Goal: Go to known website: Access a specific website the user already knows

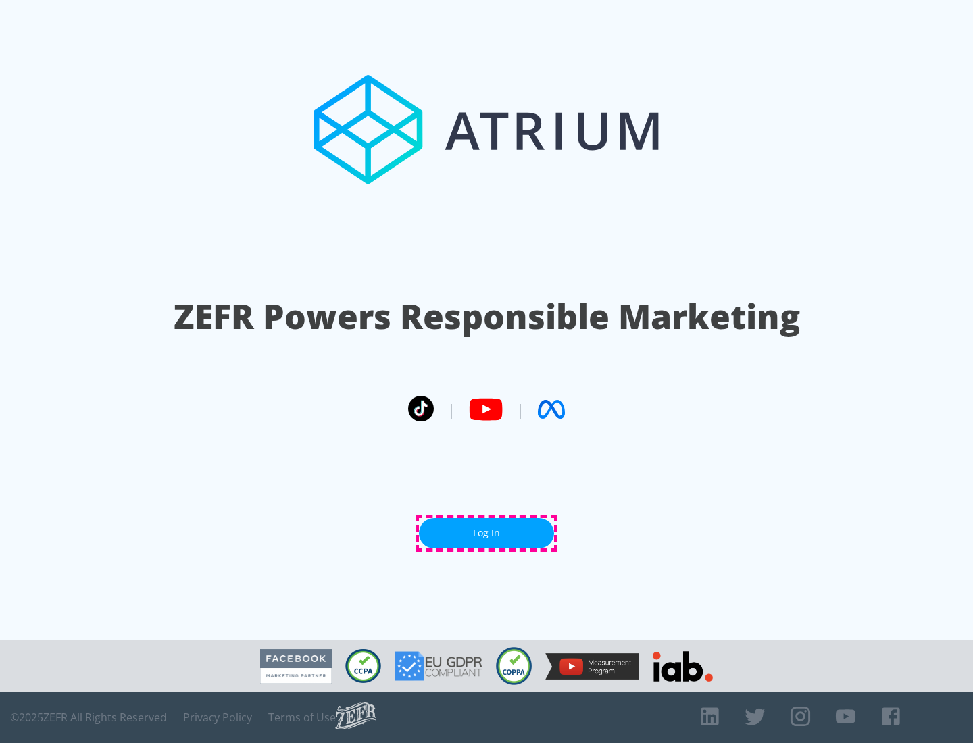
click at [486, 533] on link "Log In" at bounding box center [486, 533] width 135 height 30
